Goal: Transaction & Acquisition: Book appointment/travel/reservation

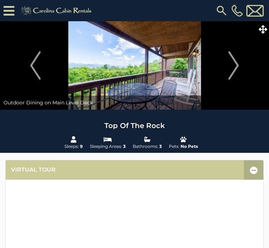
click at [9, 10] on icon at bounding box center [9, 11] width 11 height 12
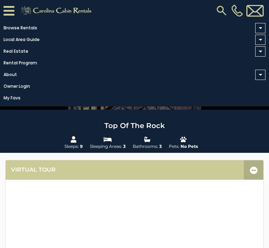
click at [27, 29] on link "Browse Rentals" at bounding box center [132, 28] width 265 height 10
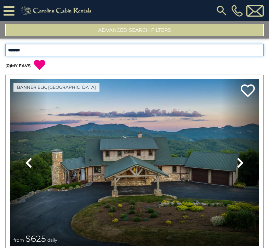
click at [260, 50] on select "**********" at bounding box center [134, 50] width 258 height 12
select select "**********"
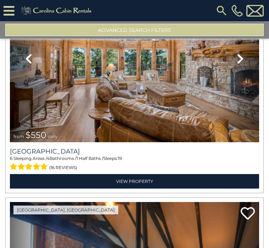
scroll to position [2606, 0]
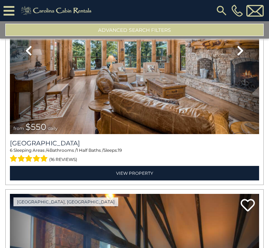
click at [142, 172] on link "View Property" at bounding box center [134, 173] width 249 height 15
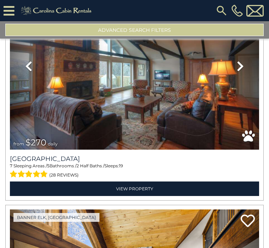
scroll to position [2818, 0]
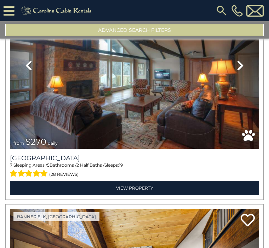
click at [139, 187] on link "View Property" at bounding box center [134, 188] width 249 height 15
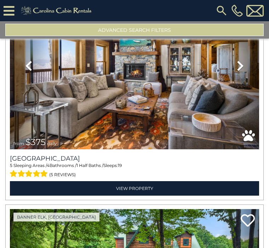
scroll to position [3046, 0]
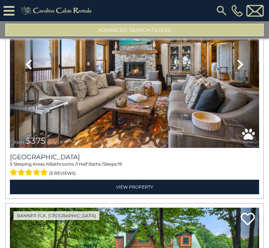
click at [136, 189] on link "View Property" at bounding box center [134, 187] width 249 height 15
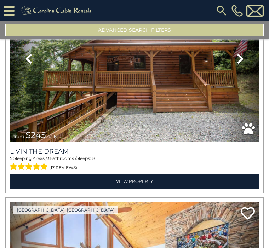
scroll to position [3504, 0]
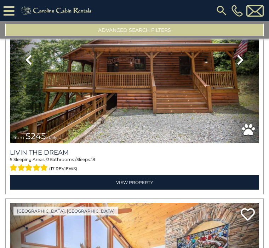
click at [140, 183] on link "View Property" at bounding box center [134, 182] width 249 height 15
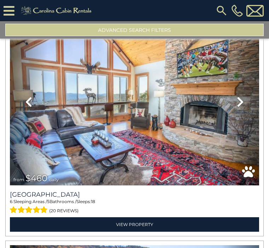
scroll to position [3689, 0]
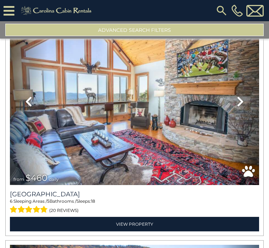
click at [134, 224] on link "View Property" at bounding box center [134, 224] width 249 height 15
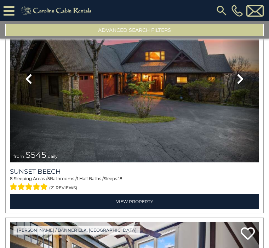
scroll to position [4175, 0]
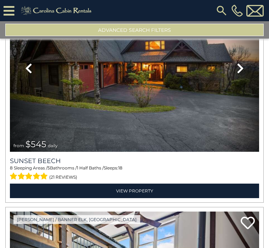
click at [137, 193] on link "View Property" at bounding box center [134, 191] width 249 height 15
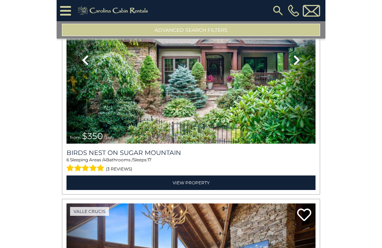
scroll to position [4637, 0]
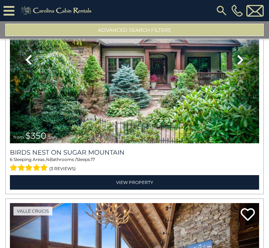
click at [142, 187] on link "View Property" at bounding box center [134, 182] width 249 height 15
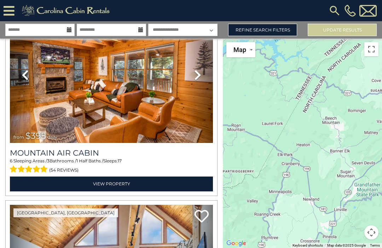
scroll to position [4606, 0]
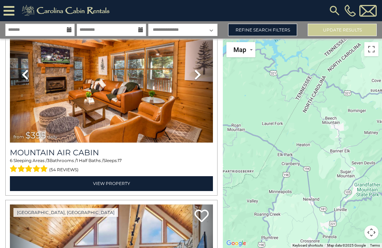
click at [120, 184] on link "View Property" at bounding box center [111, 183] width 203 height 15
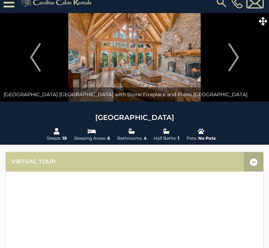
scroll to position [9, 0]
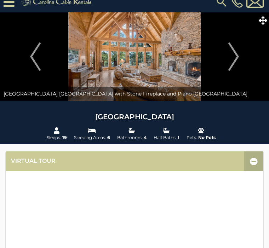
click at [232, 59] on img "Next" at bounding box center [233, 56] width 11 height 28
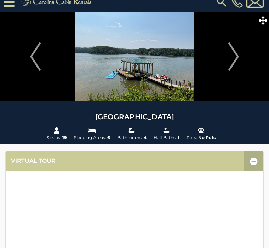
click at [235, 59] on img "Next" at bounding box center [233, 56] width 11 height 28
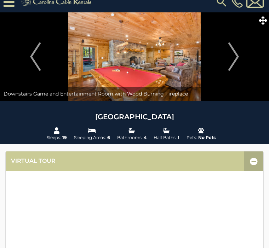
click at [237, 63] on img "Next" at bounding box center [233, 56] width 11 height 28
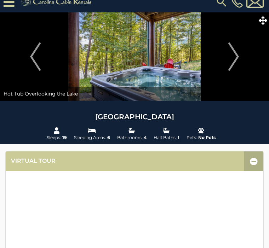
click at [232, 62] on img "Next" at bounding box center [233, 56] width 11 height 28
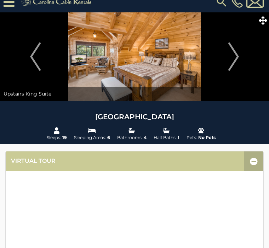
click at [235, 63] on img "Next" at bounding box center [233, 56] width 11 height 28
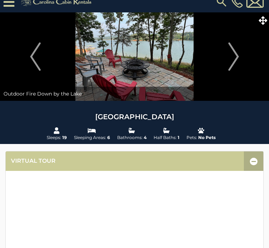
click at [236, 62] on img "Next" at bounding box center [233, 56] width 11 height 28
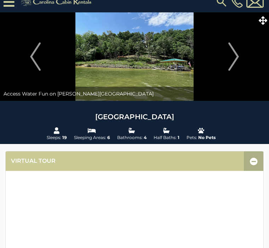
click at [234, 71] on button "Next" at bounding box center [234, 56] width 64 height 88
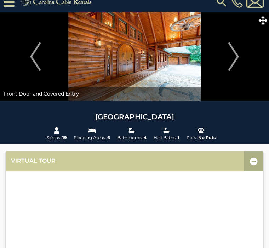
scroll to position [0, 0]
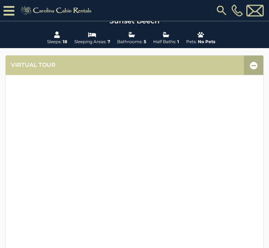
scroll to position [119, 0]
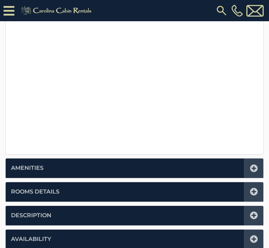
click at [248, 163] on div at bounding box center [253, 167] width 19 height 19
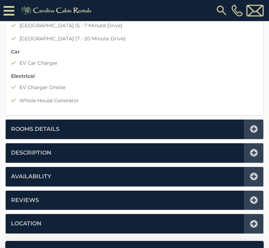
scroll to position [845, 0]
click at [249, 132] on div at bounding box center [253, 129] width 19 height 19
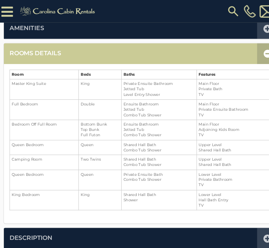
scroll to position [181, 0]
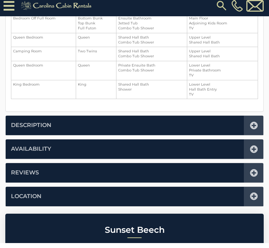
click at [253, 127] on icon at bounding box center [254, 131] width 8 height 8
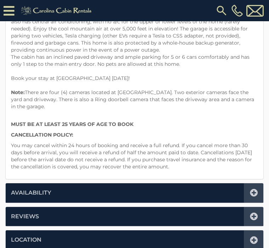
scroll to position [559, 0]
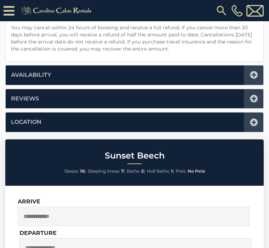
click at [250, 122] on icon at bounding box center [254, 123] width 8 height 8
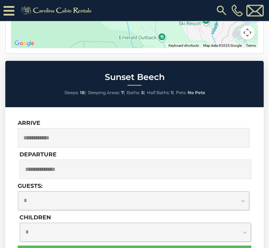
scroll to position [399, 0]
click at [155, 137] on input "text" at bounding box center [134, 137] width 232 height 19
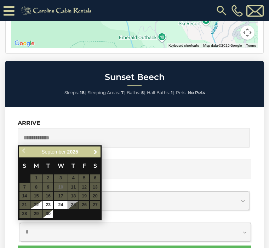
click at [96, 155] on link "Next" at bounding box center [95, 152] width 9 height 9
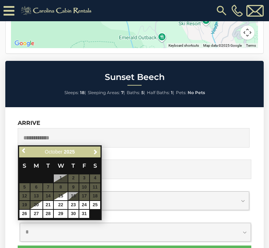
click at [96, 155] on span "Next" at bounding box center [96, 152] width 6 height 6
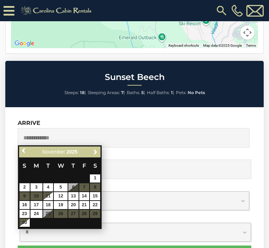
click at [98, 152] on span "Next" at bounding box center [96, 152] width 6 height 6
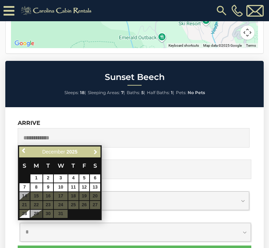
click at [99, 152] on link "Next" at bounding box center [95, 152] width 9 height 9
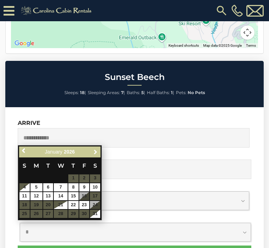
click at [99, 154] on link "Next" at bounding box center [95, 152] width 9 height 9
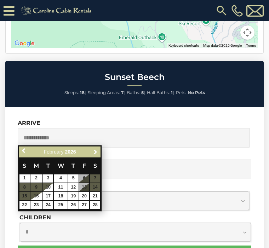
click at [99, 152] on link "Next" at bounding box center [95, 152] width 9 height 9
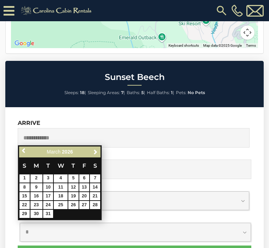
click at [18, 153] on div "Previous Next March 2026 S M T W T F S 1 2 3 4 5 6 7 8 9 10 11 12 13 14 15 16 1…" at bounding box center [60, 182] width 84 height 75
click at [24, 154] on link "Previous" at bounding box center [24, 150] width 9 height 9
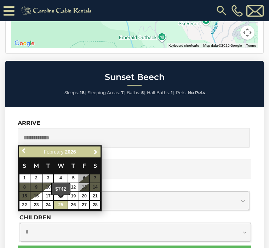
click at [62, 201] on link "25" at bounding box center [60, 205] width 13 height 8
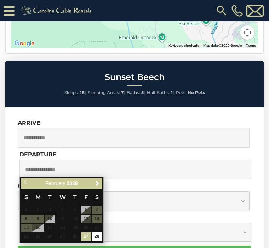
click at [202, 136] on input "**********" at bounding box center [134, 137] width 232 height 19
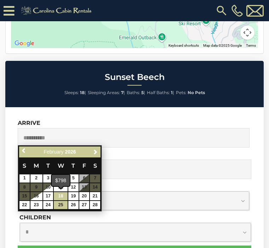
click at [62, 193] on link "18" at bounding box center [60, 196] width 13 height 8
type input "**********"
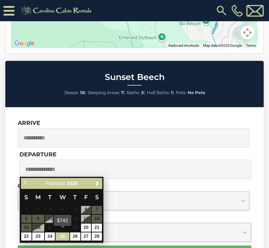
click at [62, 237] on link "25" at bounding box center [62, 236] width 13 height 8
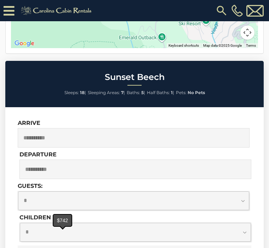
click at [75, 162] on input "**********" at bounding box center [135, 169] width 232 height 19
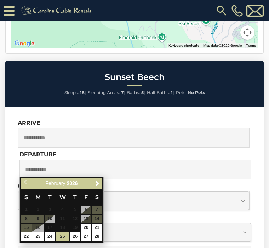
click at [68, 167] on input "**********" at bounding box center [135, 169] width 232 height 19
click at [25, 237] on link "22" at bounding box center [26, 236] width 10 height 8
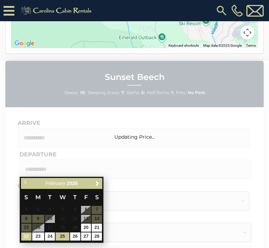
type input "**********"
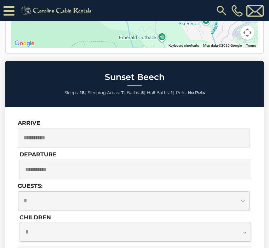
click at [91, 134] on input "**********" at bounding box center [134, 137] width 232 height 19
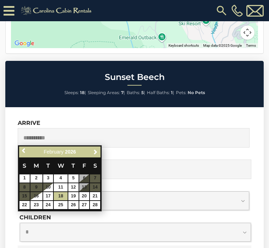
click at [200, 97] on div "Sunset Beech Sleeps: 18 | Sleeping Areas: 7 | Baths: 5 | Half Baths: 1 | Pets: …" at bounding box center [134, 84] width 258 height 46
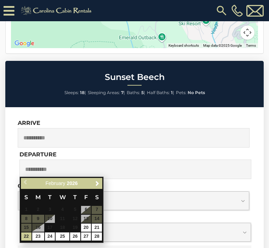
click at [242, 201] on select "**********" at bounding box center [133, 200] width 231 height 19
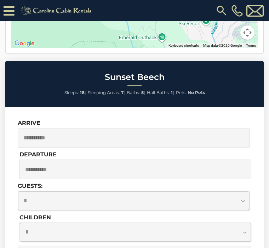
select select "**"
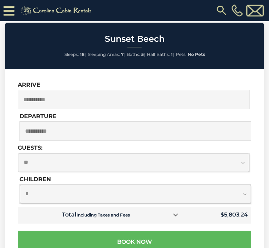
scroll to position [437, 0]
click at [241, 158] on select "**********" at bounding box center [133, 162] width 231 height 19
click at [250, 192] on select "**********" at bounding box center [135, 194] width 231 height 19
select select "*"
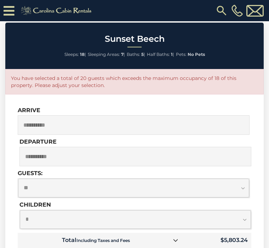
click at [245, 187] on select "**********" at bounding box center [133, 188] width 231 height 19
select select "*"
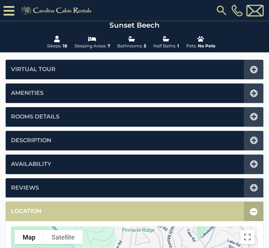
scroll to position [0, 0]
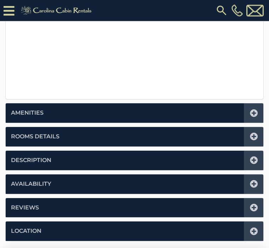
click at [255, 110] on icon at bounding box center [254, 114] width 8 height 8
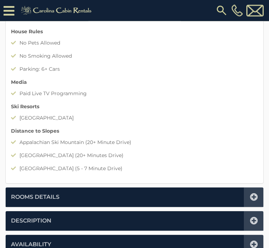
scroll to position [588, 0]
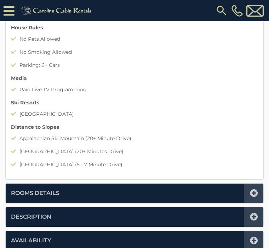
click at [252, 193] on icon at bounding box center [254, 193] width 8 height 8
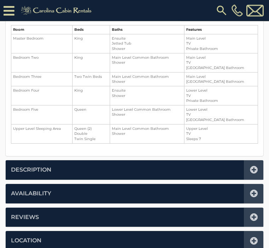
scroll to position [221, 0]
click at [211, 191] on li "Availability" at bounding box center [135, 193] width 258 height 19
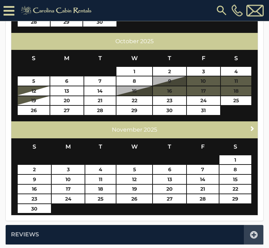
scroll to position [350, 0]
click at [249, 129] on link "Next" at bounding box center [252, 128] width 9 height 9
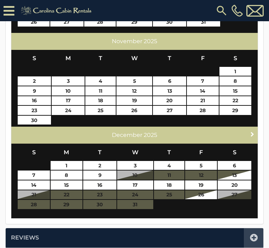
click at [249, 132] on span "Next" at bounding box center [252, 134] width 6 height 6
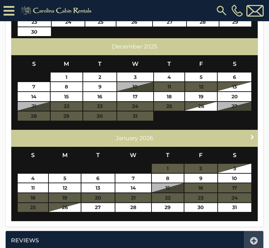
click at [253, 134] on span "Next" at bounding box center [252, 137] width 6 height 6
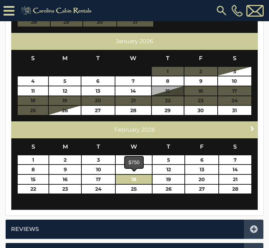
click at [141, 177] on link "18" at bounding box center [134, 179] width 36 height 9
type input "**********"
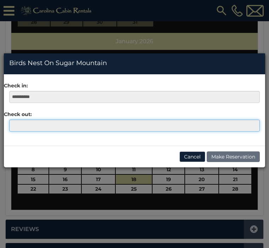
click at [121, 129] on input "text" at bounding box center [134, 126] width 250 height 12
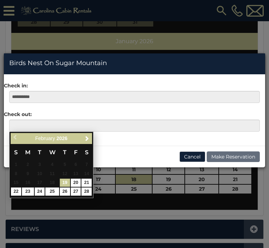
click at [15, 190] on link "22" at bounding box center [16, 191] width 10 height 8
type input "**********"
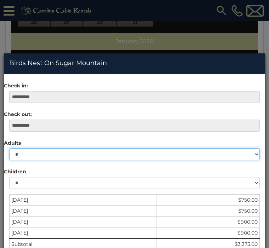
click at [254, 156] on select "* * * * * * * * * ** ** ** ** ** ** ** **" at bounding box center [134, 154] width 250 height 12
select select "*"
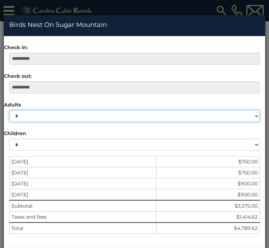
scroll to position [38, 0]
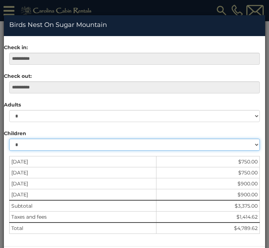
click at [250, 145] on select "* * * * * * * * * * ** ** ** ** ** ** ** **" at bounding box center [134, 145] width 250 height 12
select select "*"
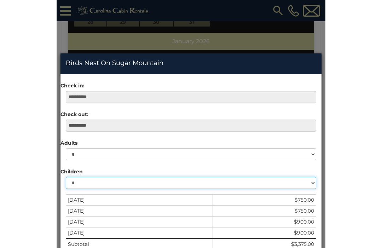
scroll to position [328, 0]
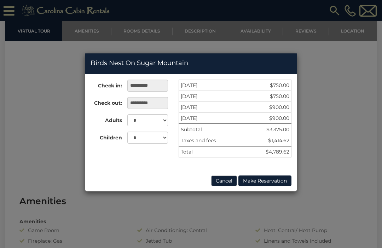
click at [225, 183] on button "Cancel" at bounding box center [224, 180] width 26 height 11
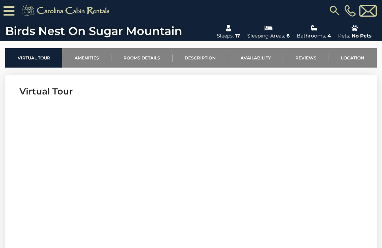
scroll to position [221, 0]
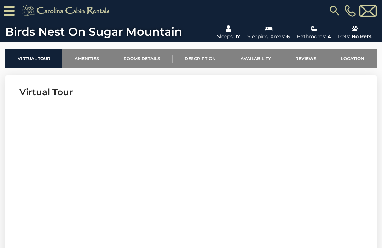
click at [268, 59] on link "Location" at bounding box center [353, 58] width 48 height 19
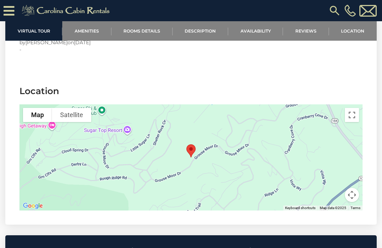
scroll to position [1821, 0]
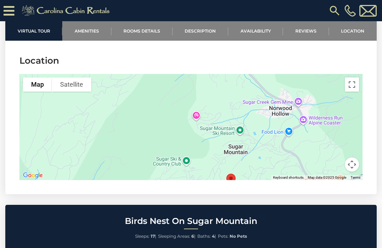
click at [86, 30] on link "Amenities" at bounding box center [86, 30] width 49 height 19
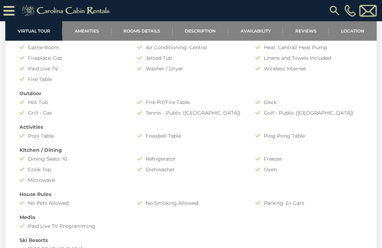
scroll to position [459, 0]
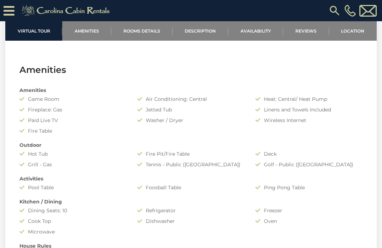
click at [38, 33] on link "Virtual Tour" at bounding box center [33, 30] width 57 height 19
click at [46, 34] on link "Virtual Tour" at bounding box center [33, 30] width 57 height 19
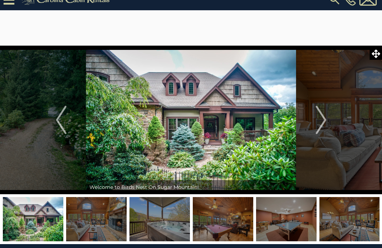
scroll to position [0, 0]
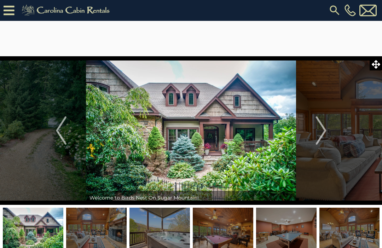
click at [268, 138] on img "Next" at bounding box center [321, 130] width 11 height 28
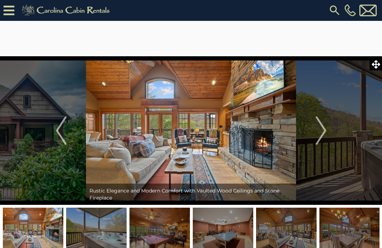
click at [268, 132] on img "Next" at bounding box center [321, 130] width 11 height 28
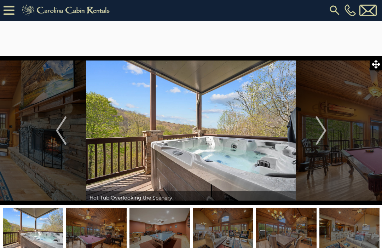
click at [268, 135] on img "Next" at bounding box center [321, 130] width 11 height 28
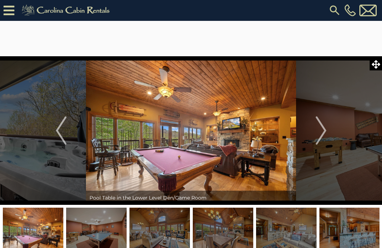
click at [268, 134] on img "Next" at bounding box center [321, 130] width 11 height 28
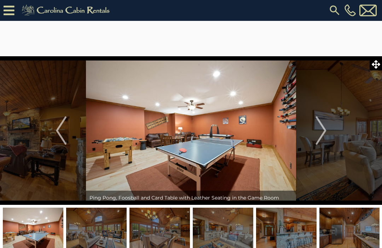
click at [268, 134] on img "Next" at bounding box center [321, 130] width 11 height 28
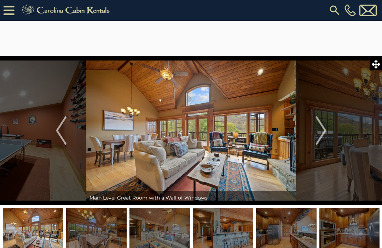
click at [268, 134] on img "Next" at bounding box center [321, 130] width 11 height 28
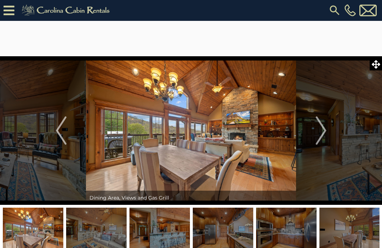
click at [268, 134] on img "Next" at bounding box center [321, 130] width 11 height 28
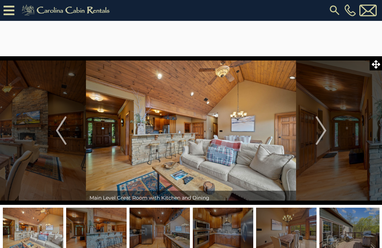
click at [268, 136] on button "Next" at bounding box center [321, 130] width 50 height 149
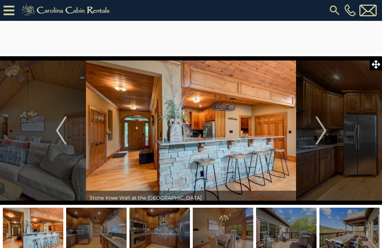
click at [268, 135] on img "Next" at bounding box center [321, 130] width 11 height 28
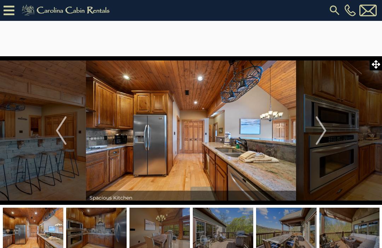
click at [268, 137] on img "Next" at bounding box center [321, 130] width 11 height 28
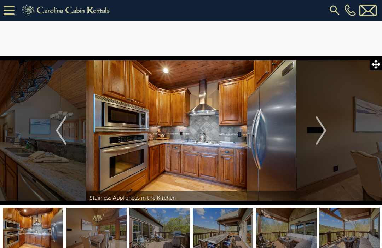
click at [268, 137] on img "Next" at bounding box center [321, 130] width 11 height 28
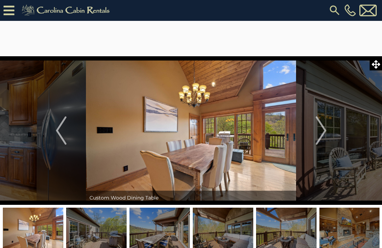
click at [268, 135] on img "Next" at bounding box center [321, 130] width 11 height 28
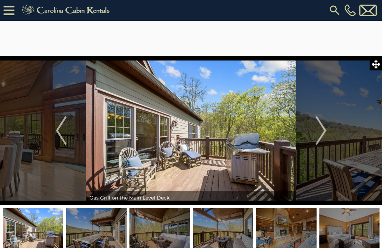
click at [268, 136] on img "Next" at bounding box center [321, 130] width 11 height 28
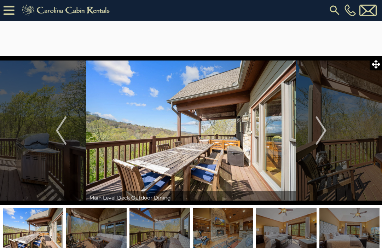
click at [268, 136] on img "Next" at bounding box center [321, 130] width 11 height 28
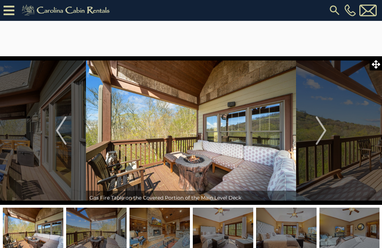
click at [268, 135] on button "Next" at bounding box center [321, 130] width 50 height 149
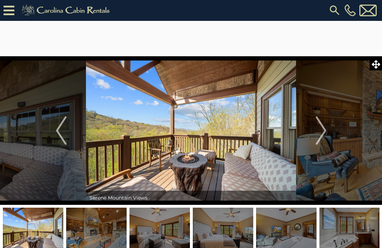
click at [268, 132] on img "Next" at bounding box center [321, 130] width 11 height 28
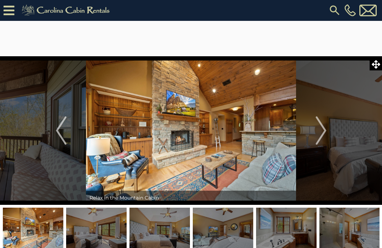
click at [268, 134] on img "Next" at bounding box center [321, 130] width 11 height 28
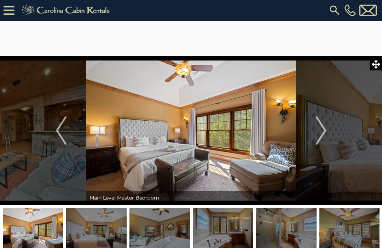
click at [268, 134] on img "Next" at bounding box center [321, 130] width 11 height 28
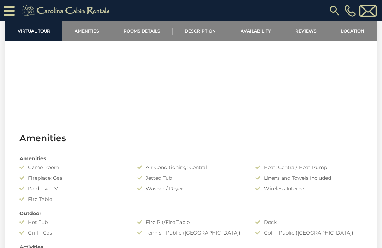
scroll to position [346, 0]
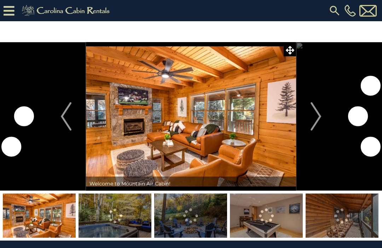
click at [313, 114] on img "Next" at bounding box center [316, 116] width 11 height 28
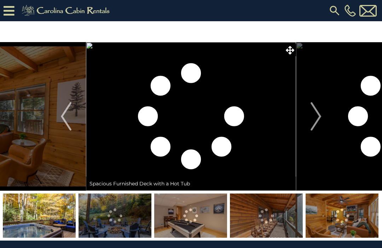
click at [322, 119] on button "Next" at bounding box center [316, 116] width 40 height 149
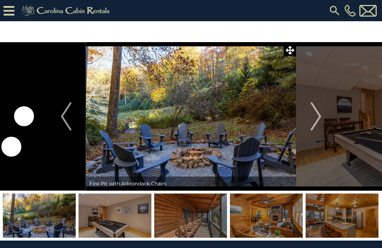
click at [313, 123] on img "Next" at bounding box center [316, 116] width 11 height 28
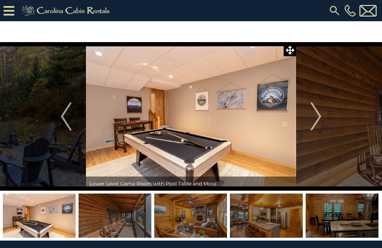
click at [314, 121] on img "Next" at bounding box center [316, 116] width 11 height 28
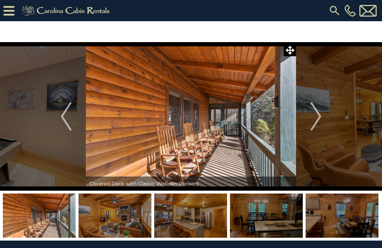
click at [318, 117] on img "Next" at bounding box center [316, 116] width 11 height 28
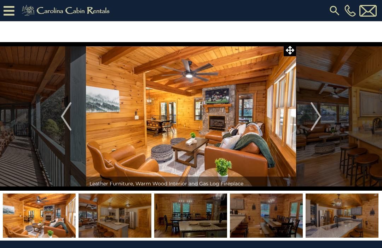
click at [322, 119] on button "Next" at bounding box center [316, 116] width 40 height 149
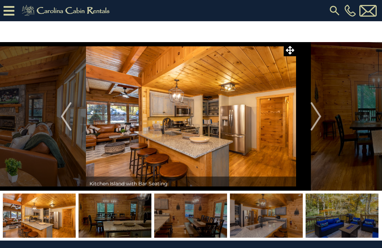
click at [321, 120] on img "Next" at bounding box center [316, 116] width 11 height 28
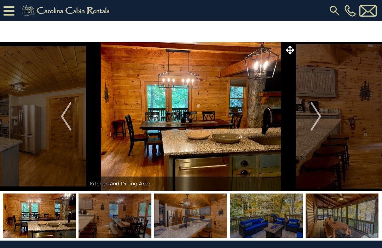
click at [317, 120] on img "Next" at bounding box center [316, 116] width 11 height 28
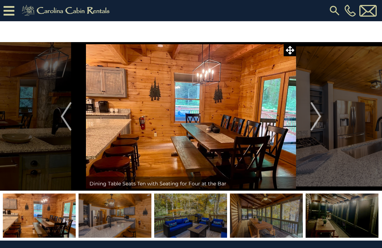
click at [323, 119] on button "Next" at bounding box center [316, 116] width 40 height 149
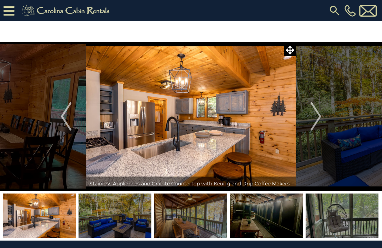
click at [314, 115] on img "Next" at bounding box center [316, 116] width 11 height 28
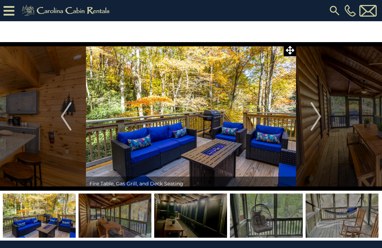
click at [314, 129] on img "Next" at bounding box center [316, 116] width 11 height 28
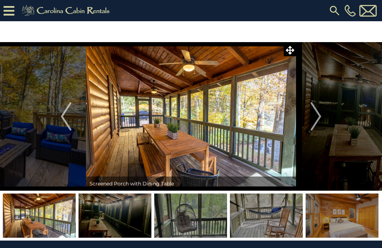
click at [316, 118] on img "Next" at bounding box center [316, 116] width 11 height 28
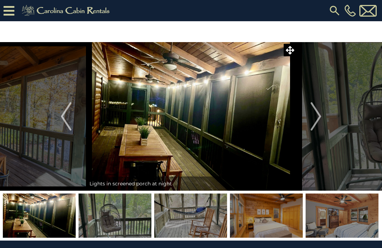
click at [313, 120] on img "Next" at bounding box center [316, 116] width 11 height 28
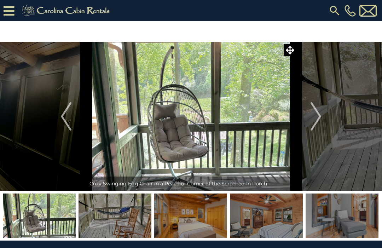
click at [313, 116] on img "Next" at bounding box center [316, 116] width 11 height 28
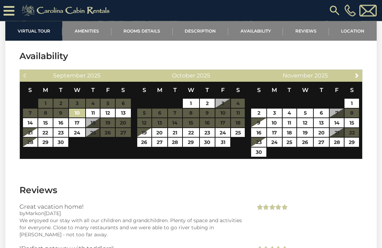
scroll to position [1386, 0]
click at [361, 80] on link "Next" at bounding box center [357, 75] width 9 height 9
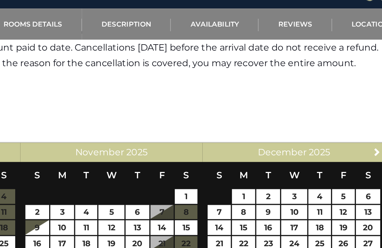
click at [353, 106] on link "Next" at bounding box center [357, 110] width 9 height 9
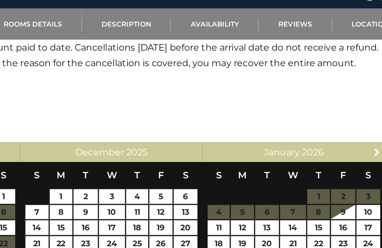
click at [354, 108] on span "Next" at bounding box center [357, 111] width 6 height 6
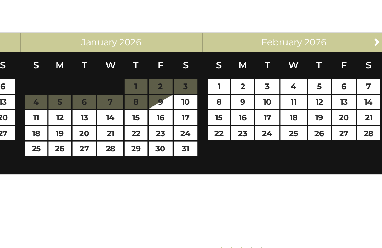
scroll to position [1392, 0]
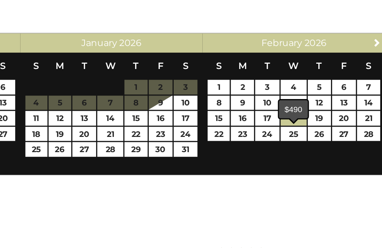
click at [297, 148] on link "18" at bounding box center [305, 152] width 16 height 9
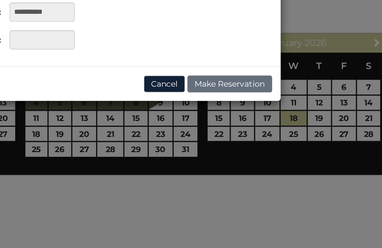
click at [138, 94] on div "**********" at bounding box center [191, 124] width 382 height 248
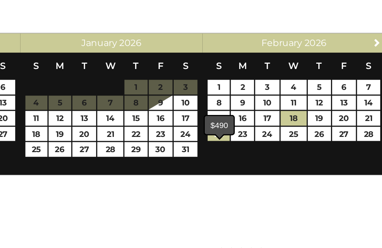
click at [251, 157] on link "22" at bounding box center [258, 161] width 14 height 9
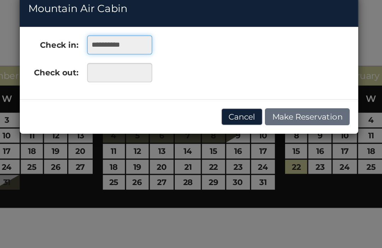
click at [127, 80] on input "**********" at bounding box center [147, 86] width 41 height 12
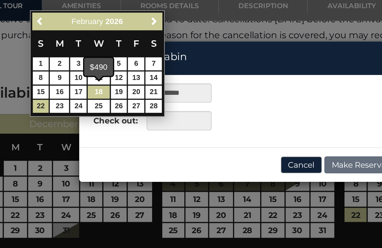
click at [91, 81] on link "18" at bounding box center [97, 85] width 13 height 8
type input "**********"
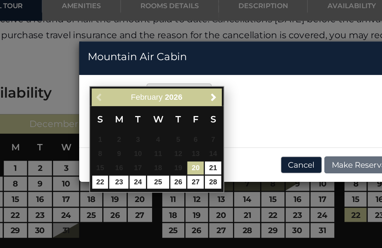
click at [164, 128] on link "21" at bounding box center [169, 132] width 10 height 8
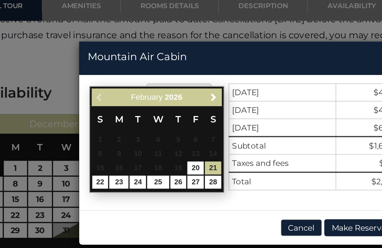
click at [93, 137] on link "22" at bounding box center [98, 141] width 10 height 8
type input "**********"
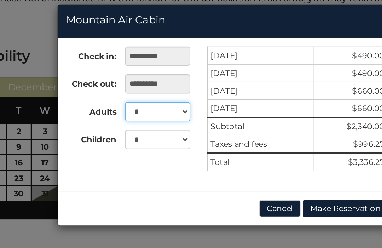
click at [127, 114] on select "* * * * * * * * * ** ** ** ** ** ** ** **" at bounding box center [147, 120] width 41 height 12
select select "*"
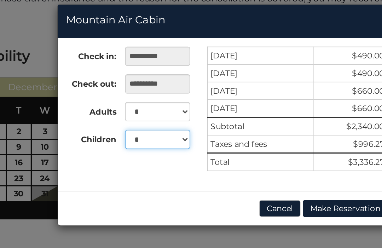
click at [127, 132] on select "* * * * * * * * * * ** ** ** ** ** ** ** **" at bounding box center [147, 138] width 41 height 12
select select "*"
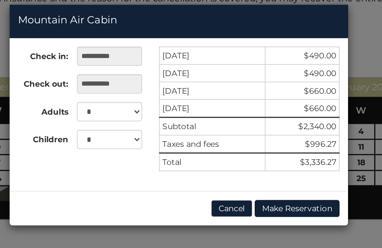
click at [211, 175] on button "Cancel" at bounding box center [224, 180] width 26 height 11
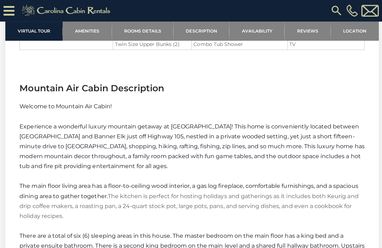
click at [352, 35] on link "Location" at bounding box center [353, 30] width 48 height 19
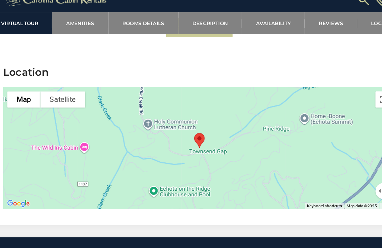
scroll to position [1762, 0]
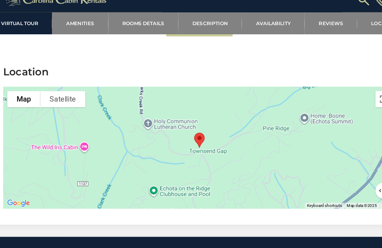
click at [57, 97] on button "Satellite" at bounding box center [71, 97] width 39 height 14
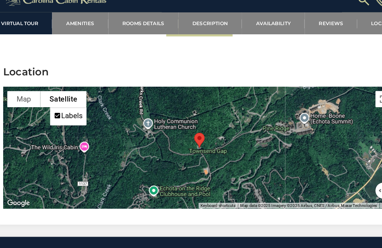
click at [70, 21] on link "Amenities" at bounding box center [86, 30] width 49 height 19
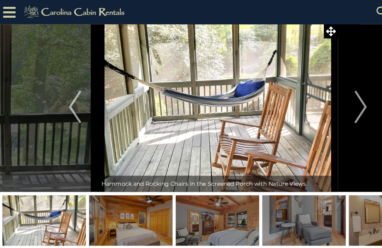
scroll to position [35, 0]
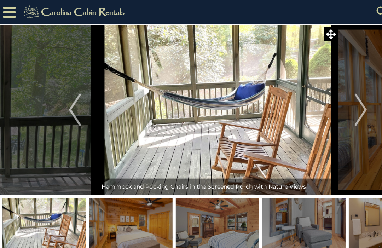
click at [319, 92] on img "Next" at bounding box center [316, 96] width 11 height 28
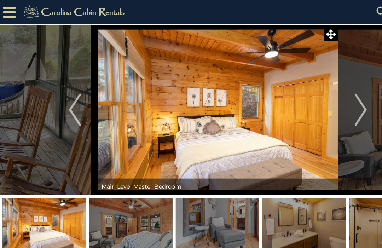
click at [308, 101] on button "Next" at bounding box center [316, 96] width 40 height 149
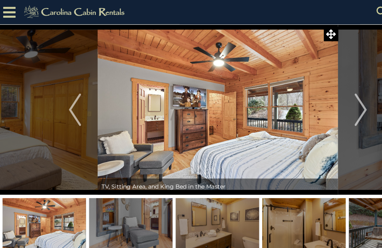
click at [312, 99] on img "Next" at bounding box center [316, 96] width 11 height 28
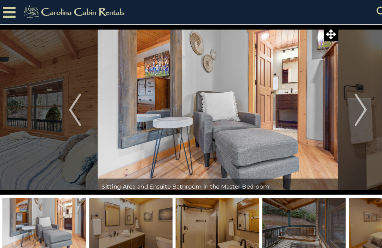
click at [317, 98] on img "Next" at bounding box center [316, 96] width 11 height 28
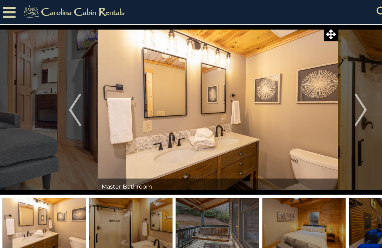
click at [316, 99] on img "Next" at bounding box center [316, 96] width 11 height 28
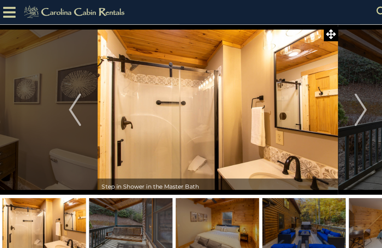
click at [314, 100] on img "Next" at bounding box center [316, 96] width 11 height 28
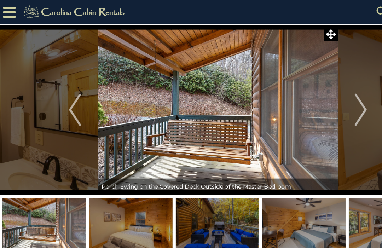
click at [313, 99] on img "Next" at bounding box center [316, 96] width 11 height 28
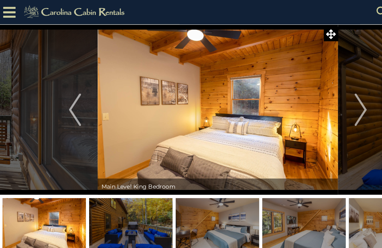
click at [314, 99] on img "Next" at bounding box center [316, 96] width 11 height 28
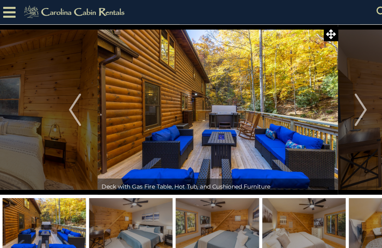
click at [320, 98] on img "Next" at bounding box center [316, 96] width 11 height 28
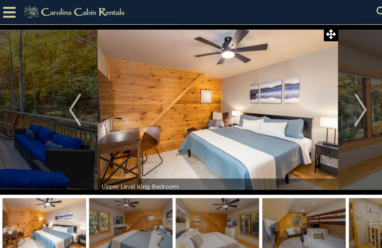
click at [315, 99] on img "Next" at bounding box center [316, 96] width 11 height 28
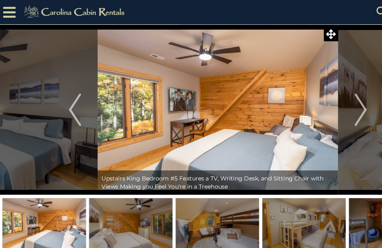
click at [314, 98] on img "Next" at bounding box center [316, 96] width 11 height 28
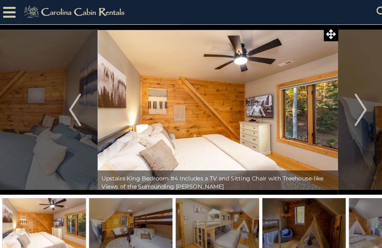
click at [317, 98] on img "Next" at bounding box center [316, 96] width 11 height 28
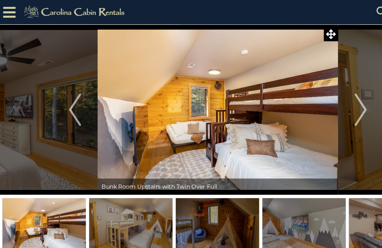
click at [317, 98] on img "Next" at bounding box center [316, 96] width 11 height 28
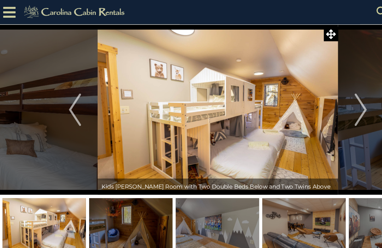
scroll to position [0, 0]
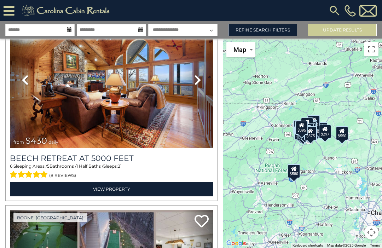
scroll to position [1438, 0]
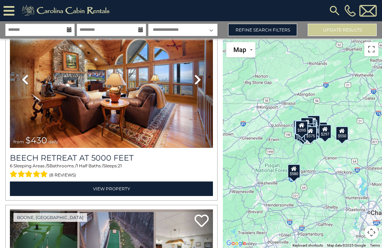
click at [143, 190] on link "View Property" at bounding box center [111, 188] width 203 height 15
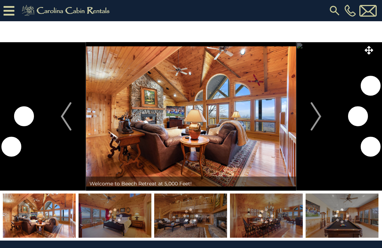
click at [317, 122] on img "Next" at bounding box center [316, 116] width 11 height 28
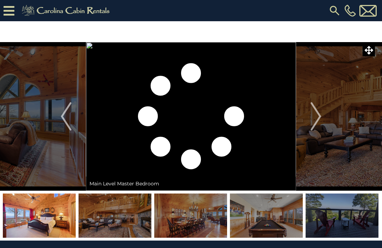
click at [312, 120] on img "Next" at bounding box center [316, 116] width 11 height 28
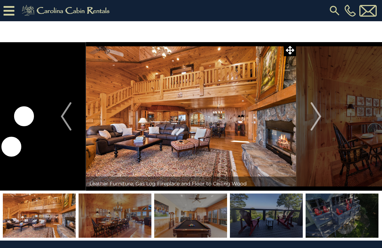
click at [318, 119] on img "Next" at bounding box center [316, 116] width 11 height 28
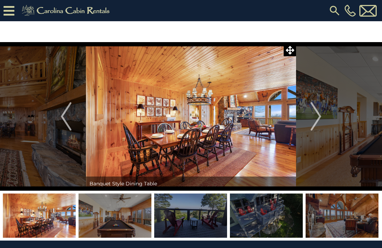
click at [314, 120] on img "Next" at bounding box center [316, 116] width 11 height 28
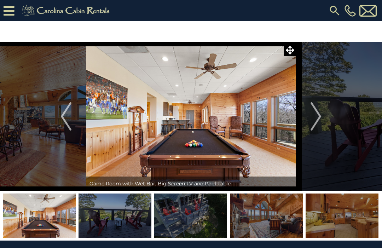
click at [318, 119] on img "Next" at bounding box center [316, 116] width 11 height 28
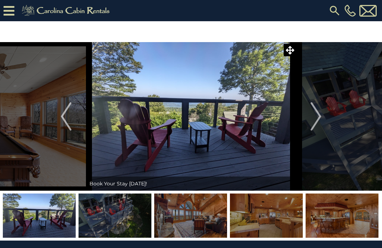
click at [317, 119] on img "Next" at bounding box center [316, 116] width 11 height 28
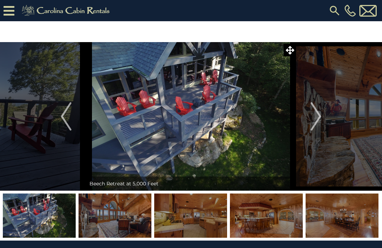
click at [322, 119] on button "Next" at bounding box center [316, 116] width 40 height 149
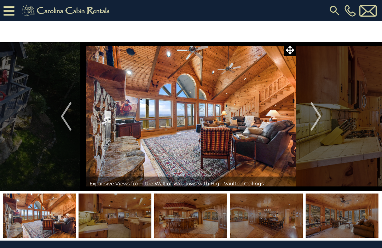
click at [318, 121] on img "Next" at bounding box center [316, 116] width 11 height 28
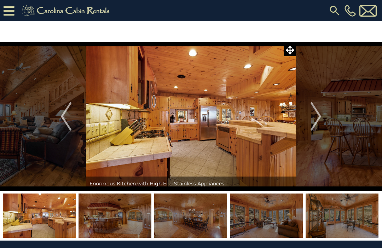
click at [322, 119] on button "Next" at bounding box center [316, 116] width 40 height 149
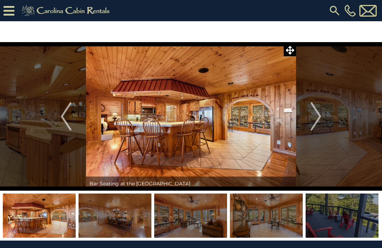
click at [319, 120] on img "Next" at bounding box center [316, 116] width 11 height 28
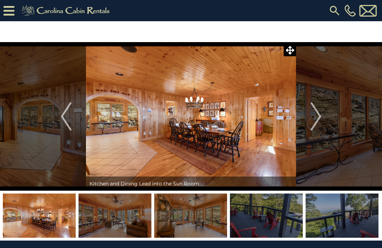
click at [323, 118] on button "Next" at bounding box center [316, 116] width 40 height 149
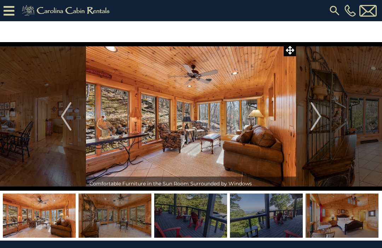
click at [317, 120] on img "Next" at bounding box center [316, 116] width 11 height 28
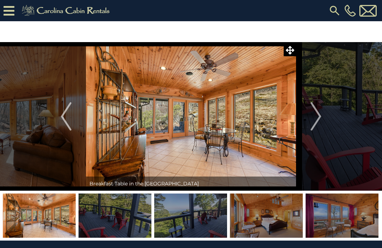
click at [321, 119] on img "Next" at bounding box center [316, 116] width 11 height 28
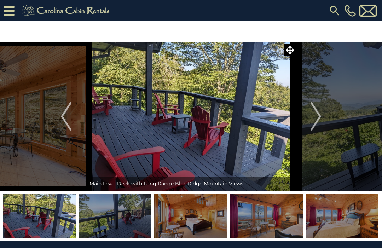
click at [326, 117] on button "Next" at bounding box center [316, 116] width 40 height 149
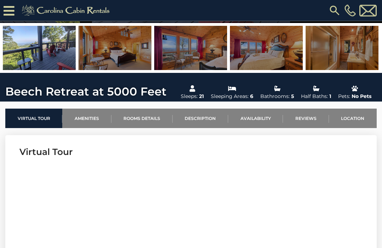
click at [354, 120] on link "Location" at bounding box center [353, 118] width 48 height 19
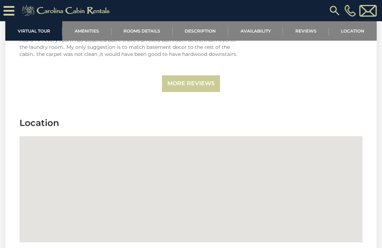
scroll to position [1985, 0]
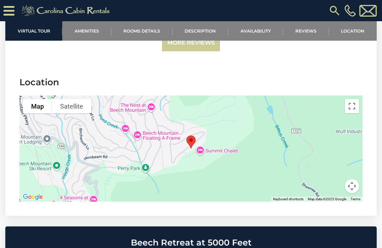
click at [91, 31] on link "Amenities" at bounding box center [86, 30] width 49 height 19
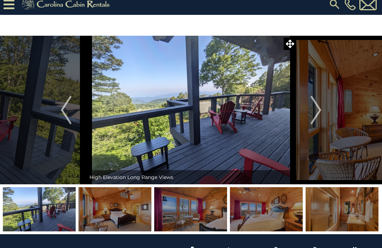
scroll to position [0, 0]
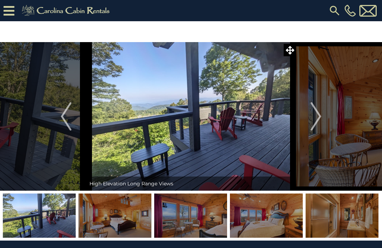
click at [69, 116] on img "Previous" at bounding box center [66, 116] width 11 height 28
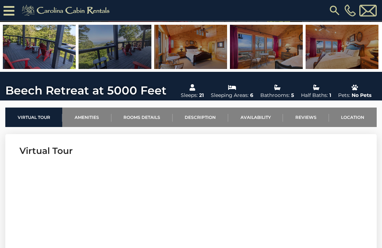
scroll to position [148, 0]
click at [143, 119] on link "Rooms Details" at bounding box center [141, 117] width 61 height 19
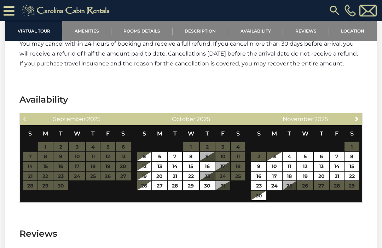
scroll to position [1581, 0]
click at [360, 114] on link "Next" at bounding box center [357, 118] width 9 height 9
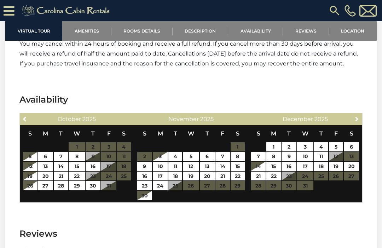
click at [361, 114] on link "Next" at bounding box center [357, 118] width 9 height 9
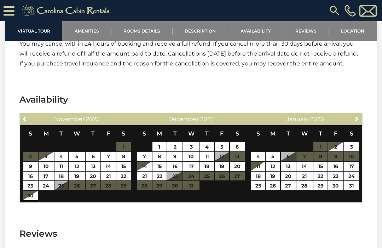
click at [359, 116] on span "Next" at bounding box center [357, 119] width 6 height 6
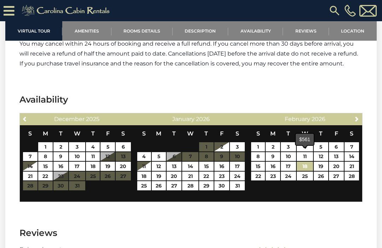
click at [307, 162] on link "18" at bounding box center [305, 166] width 16 height 9
type input "**********"
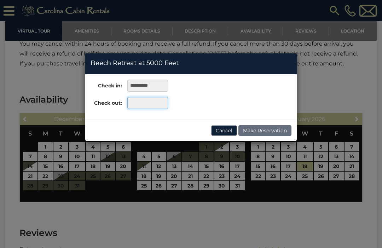
click at [144, 103] on input "text" at bounding box center [147, 103] width 41 height 12
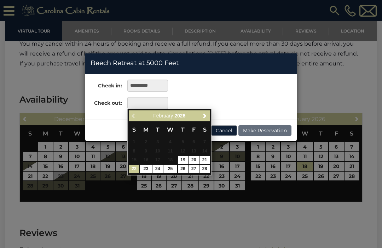
click at [139, 170] on link "22" at bounding box center [134, 169] width 10 height 8
type input "**********"
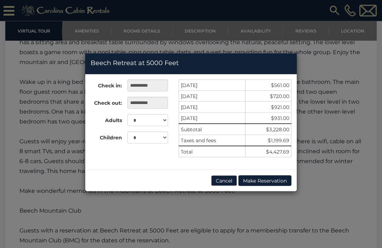
scroll to position [1183, 0]
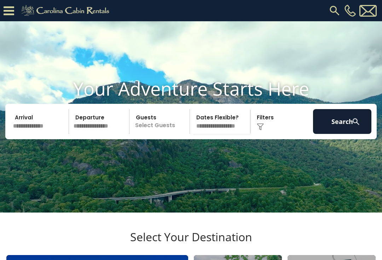
click at [31, 134] on input "text" at bounding box center [40, 121] width 58 height 25
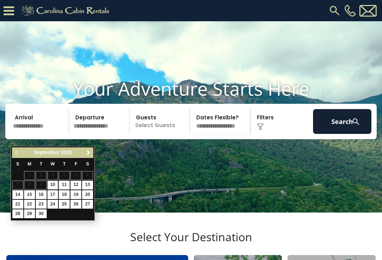
click at [86, 151] on span "Next" at bounding box center [89, 153] width 6 height 6
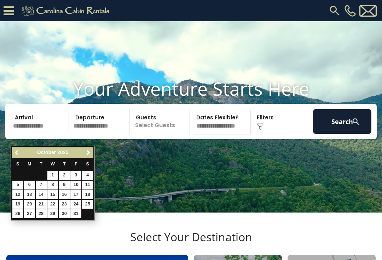
click at [88, 156] on link "Next" at bounding box center [88, 152] width 9 height 9
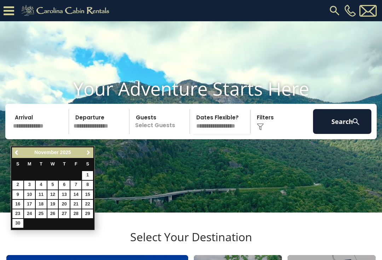
click at [91, 155] on span "Next" at bounding box center [89, 153] width 6 height 6
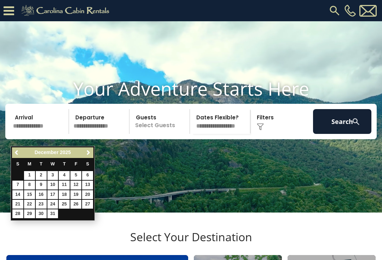
click at [92, 156] on link "Next" at bounding box center [88, 152] width 9 height 9
click at [92, 152] on link "Next" at bounding box center [88, 152] width 9 height 9
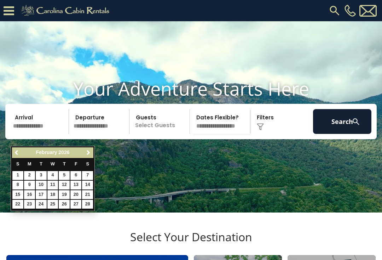
click at [53, 193] on link "18" at bounding box center [52, 194] width 11 height 9
type input "*******"
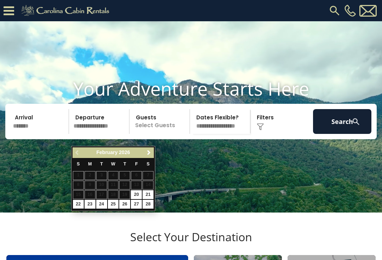
click at [78, 204] on link "22" at bounding box center [78, 204] width 11 height 9
type input "*******"
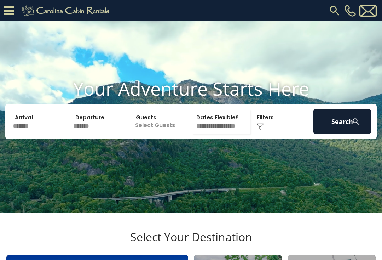
click at [0, 32] on video at bounding box center [191, 116] width 382 height 191
click at [164, 134] on p "Select Guests" at bounding box center [161, 121] width 58 height 25
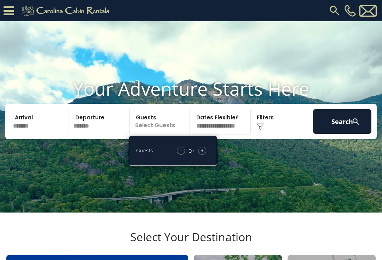
click at [205, 155] on div "+" at bounding box center [202, 150] width 8 height 8
click at [201, 154] on span "+" at bounding box center [202, 150] width 3 height 7
click at [204, 155] on div "+" at bounding box center [202, 150] width 8 height 8
click at [206, 155] on div "- 4 + +" at bounding box center [191, 150] width 36 height 8
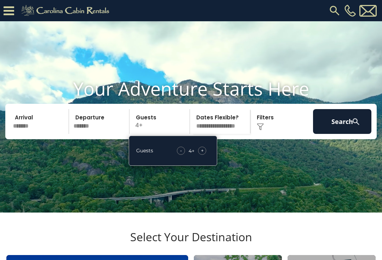
click at [204, 155] on div "- 4 + +" at bounding box center [191, 150] width 36 height 8
click at [202, 154] on span "+" at bounding box center [202, 150] width 3 height 7
click at [201, 154] on span "+" at bounding box center [202, 150] width 3 height 7
click at [204, 155] on div "+" at bounding box center [202, 150] width 8 height 8
click at [200, 155] on div "+" at bounding box center [202, 150] width 8 height 8
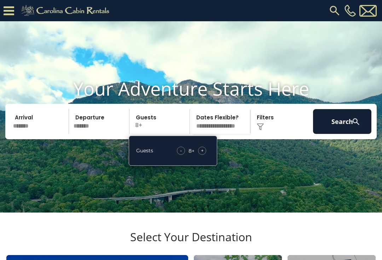
click at [198, 155] on div "+" at bounding box center [202, 150] width 8 height 8
click at [199, 155] on div "+" at bounding box center [202, 150] width 8 height 8
click at [198, 155] on div "+" at bounding box center [202, 150] width 8 height 8
click at [199, 155] on div "+" at bounding box center [202, 150] width 8 height 8
click at [198, 155] on div "+" at bounding box center [202, 150] width 8 height 8
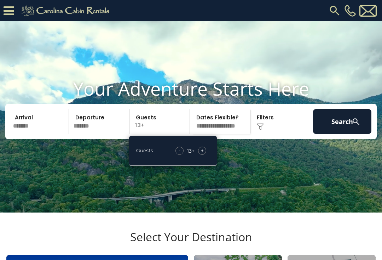
click at [197, 155] on div "- 13 + +" at bounding box center [191, 150] width 38 height 8
click at [199, 155] on div "+" at bounding box center [202, 150] width 8 height 8
click at [235, 134] on select "**********" at bounding box center [221, 121] width 58 height 25
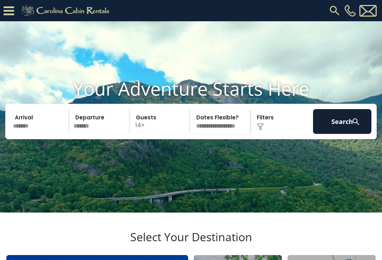
select select "*"
click at [350, 134] on button "Search" at bounding box center [342, 121] width 58 height 25
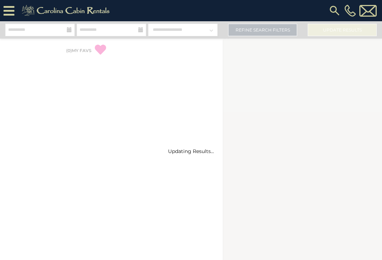
select select "*"
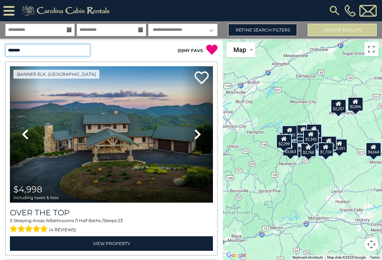
click at [83, 52] on select "**********" at bounding box center [47, 50] width 85 height 12
select select "*********"
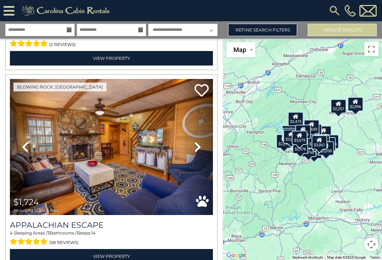
scroll to position [186, 0]
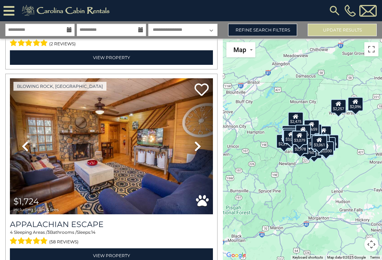
click at [192, 212] on link "Next" at bounding box center [198, 146] width 30 height 136
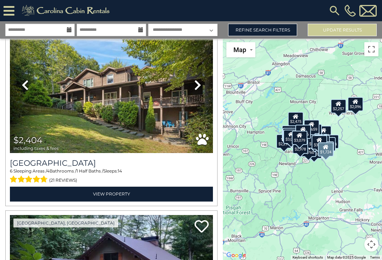
scroll to position [1830, 0]
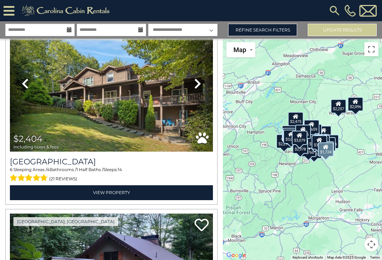
click at [271, 29] on link "Refine Search Filters" at bounding box center [262, 30] width 69 height 12
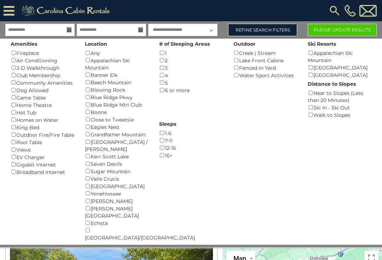
click at [350, 29] on button "Please Update Results" at bounding box center [342, 30] width 69 height 12
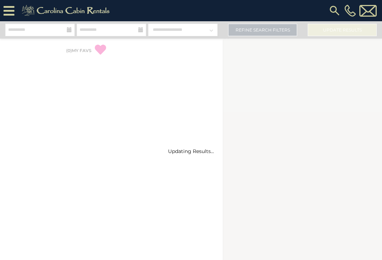
select select "*"
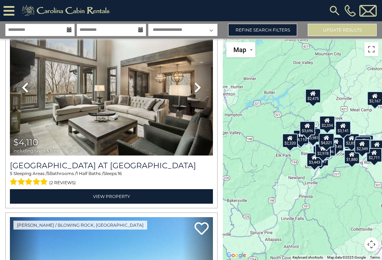
scroll to position [2225, 0]
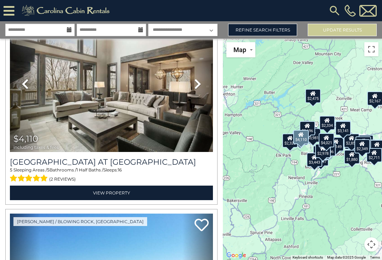
click at [125, 191] on link "View Property" at bounding box center [111, 192] width 203 height 15
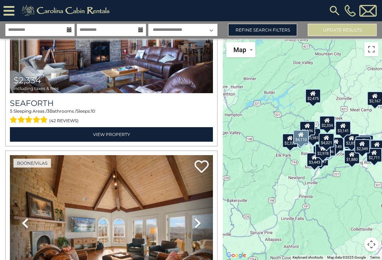
scroll to position [3076, 0]
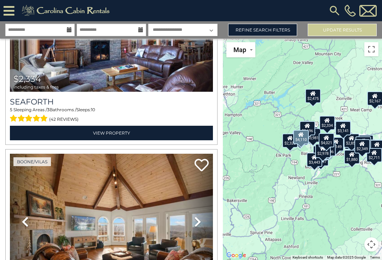
click at [186, 179] on link "Next" at bounding box center [198, 222] width 30 height 136
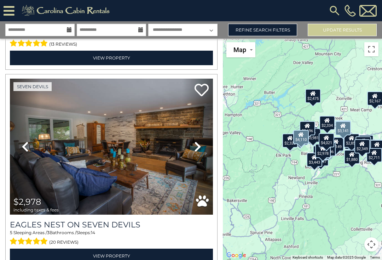
scroll to position [4347, 0]
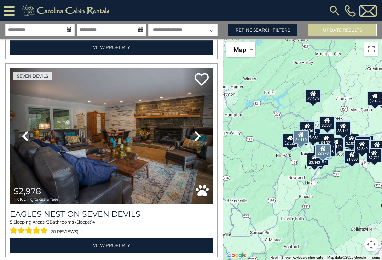
click at [133, 163] on img at bounding box center [111, 136] width 203 height 136
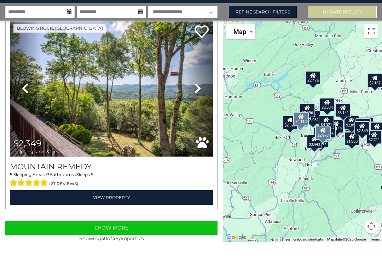
scroll to position [0, 0]
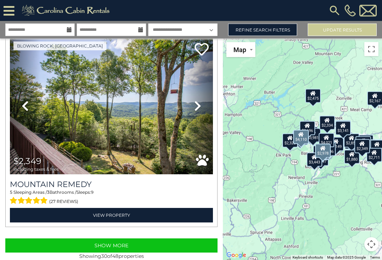
click at [145, 244] on button "Show More" at bounding box center [111, 245] width 212 height 14
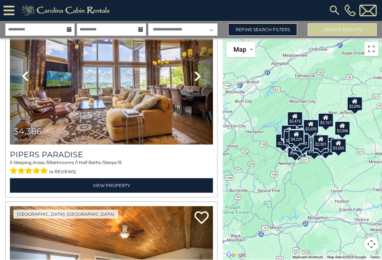
scroll to position [6975, 0]
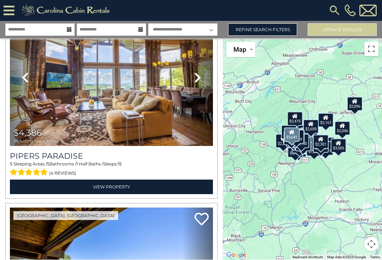
click at [151, 191] on link "View Property" at bounding box center [111, 187] width 203 height 15
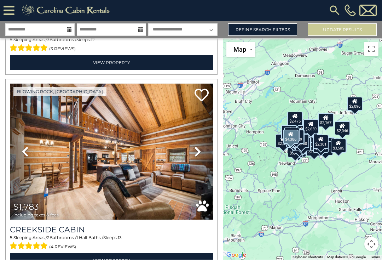
scroll to position [7693, 0]
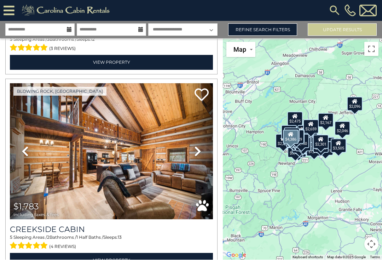
click at [272, 24] on link "Refine Search Filters" at bounding box center [262, 30] width 69 height 12
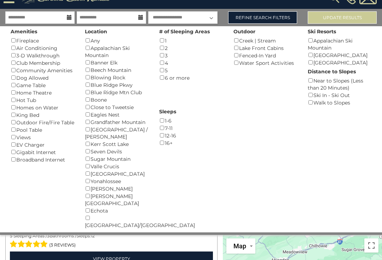
click at [353, 13] on button "Update Results" at bounding box center [342, 17] width 69 height 12
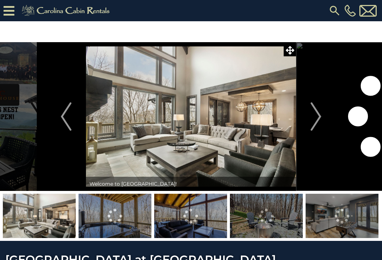
click at [311, 117] on img "Next" at bounding box center [316, 116] width 11 height 28
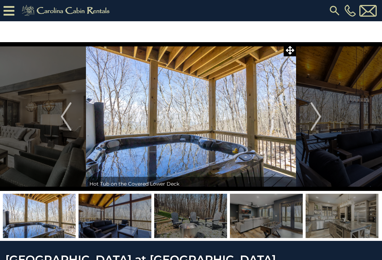
click at [316, 118] on img "Next" at bounding box center [316, 116] width 11 height 28
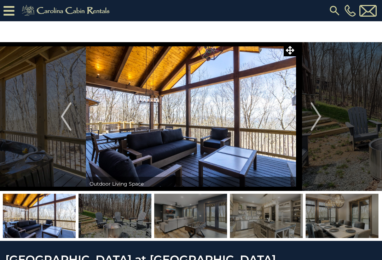
click at [312, 127] on img "Next" at bounding box center [316, 116] width 11 height 28
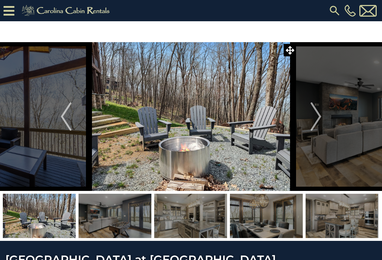
click at [318, 119] on img "Next" at bounding box center [316, 116] width 11 height 28
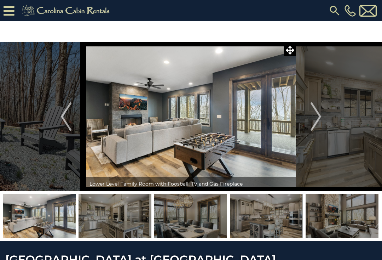
click at [316, 121] on img "Next" at bounding box center [316, 116] width 11 height 28
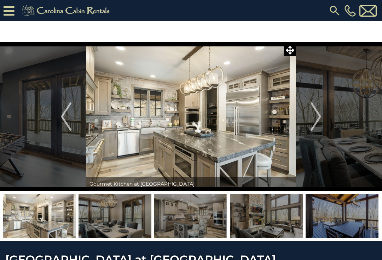
click at [319, 122] on img "Next" at bounding box center [316, 116] width 11 height 28
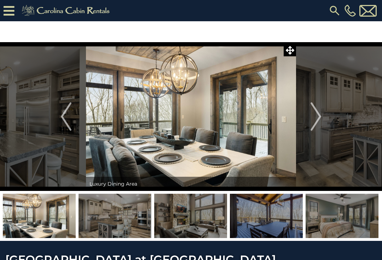
click at [321, 120] on img "Next" at bounding box center [316, 116] width 11 height 28
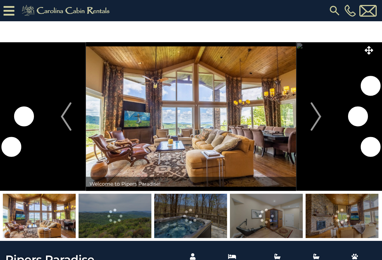
click at [317, 121] on img "Next" at bounding box center [316, 116] width 11 height 28
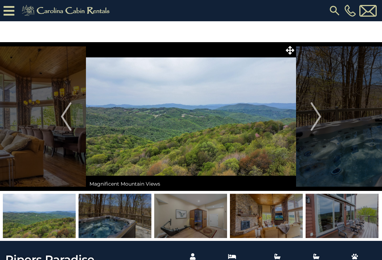
click at [314, 117] on img "Next" at bounding box center [316, 116] width 11 height 28
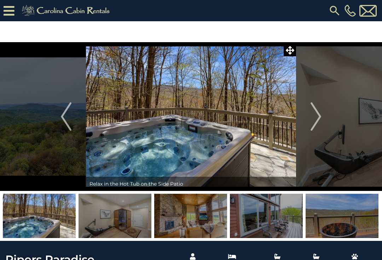
click at [315, 117] on img "Next" at bounding box center [316, 116] width 11 height 28
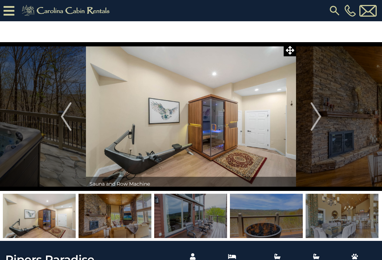
click at [315, 122] on img "Next" at bounding box center [316, 116] width 11 height 28
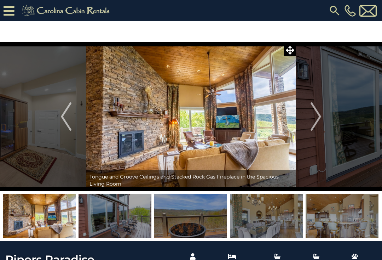
click at [310, 123] on button "Next" at bounding box center [316, 116] width 40 height 149
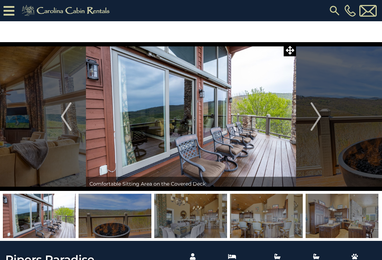
click at [318, 117] on img "Next" at bounding box center [316, 116] width 11 height 28
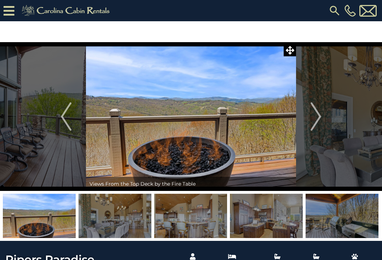
click at [315, 122] on img "Next" at bounding box center [316, 116] width 11 height 28
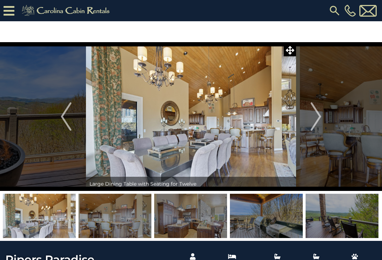
click at [317, 119] on img "Next" at bounding box center [316, 116] width 11 height 28
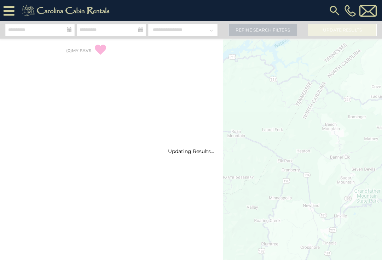
select select "*"
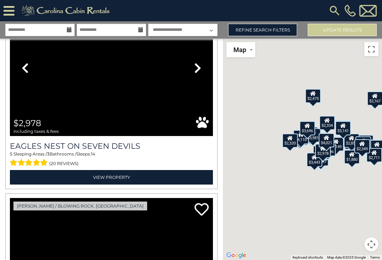
scroll to position [4416, 0]
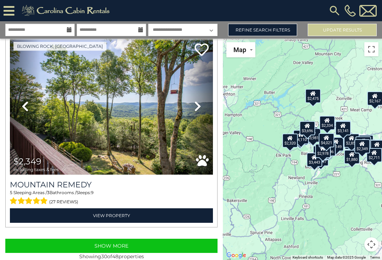
click at [145, 244] on button "Show More" at bounding box center [111, 245] width 212 height 14
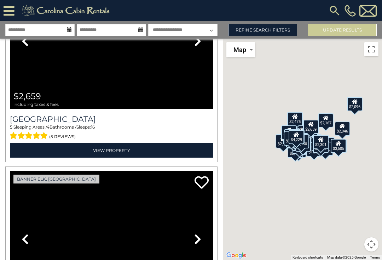
scroll to position [8785, 0]
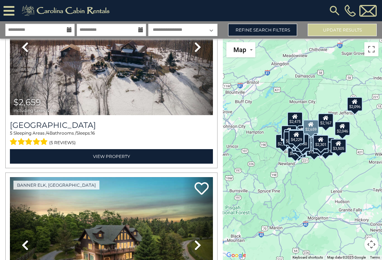
click at [120, 157] on link "View Property" at bounding box center [111, 156] width 203 height 15
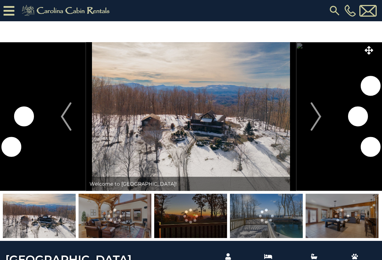
click at [320, 121] on img "Next" at bounding box center [316, 116] width 11 height 28
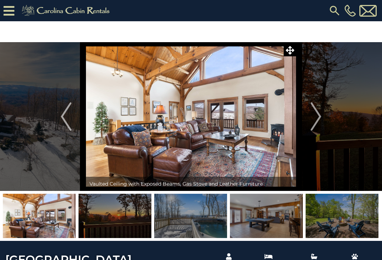
click at [311, 119] on img "Next" at bounding box center [316, 116] width 11 height 28
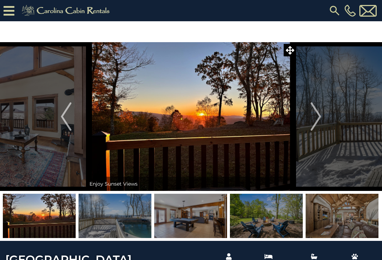
click at [319, 119] on img "Next" at bounding box center [316, 116] width 11 height 28
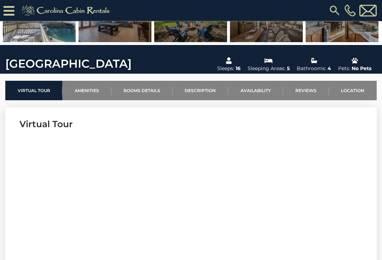
scroll to position [175, 0]
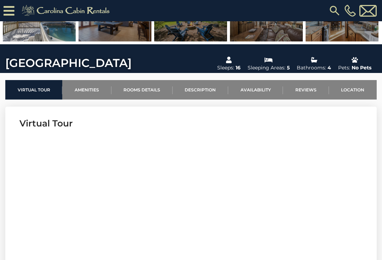
click at [144, 96] on link "Rooms Details" at bounding box center [141, 89] width 61 height 19
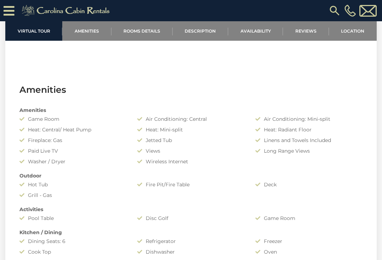
scroll to position [586, 0]
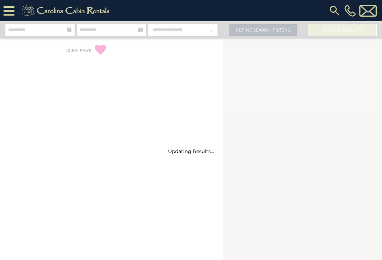
select select "*"
